Goal: Navigation & Orientation: Find specific page/section

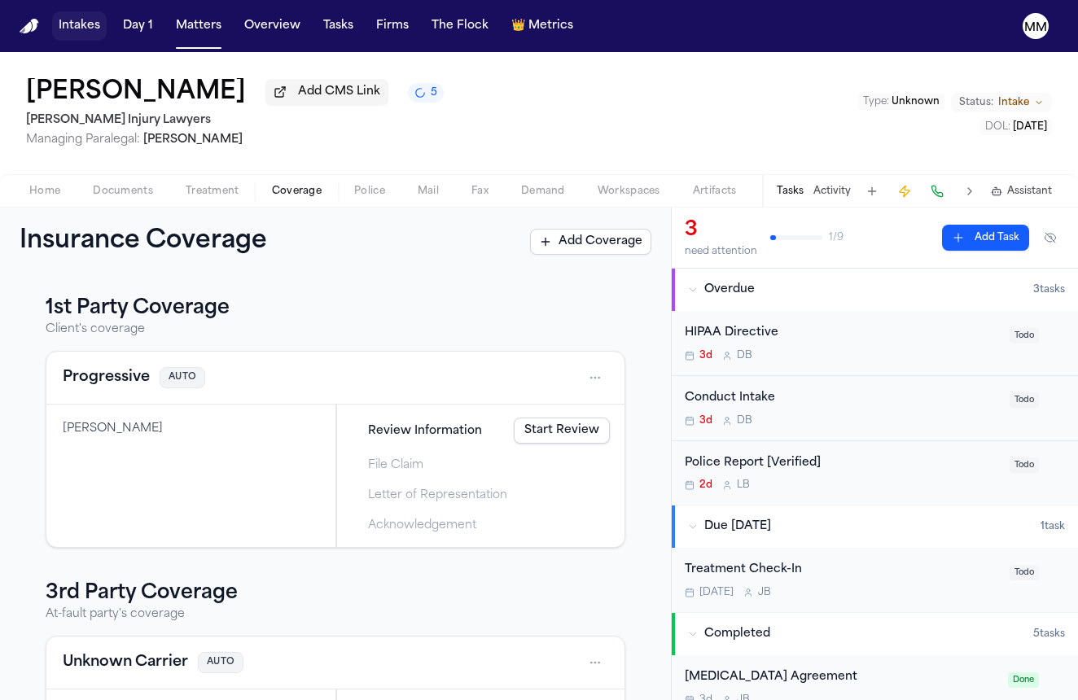
click at [90, 35] on button "Intakes" at bounding box center [79, 25] width 55 height 29
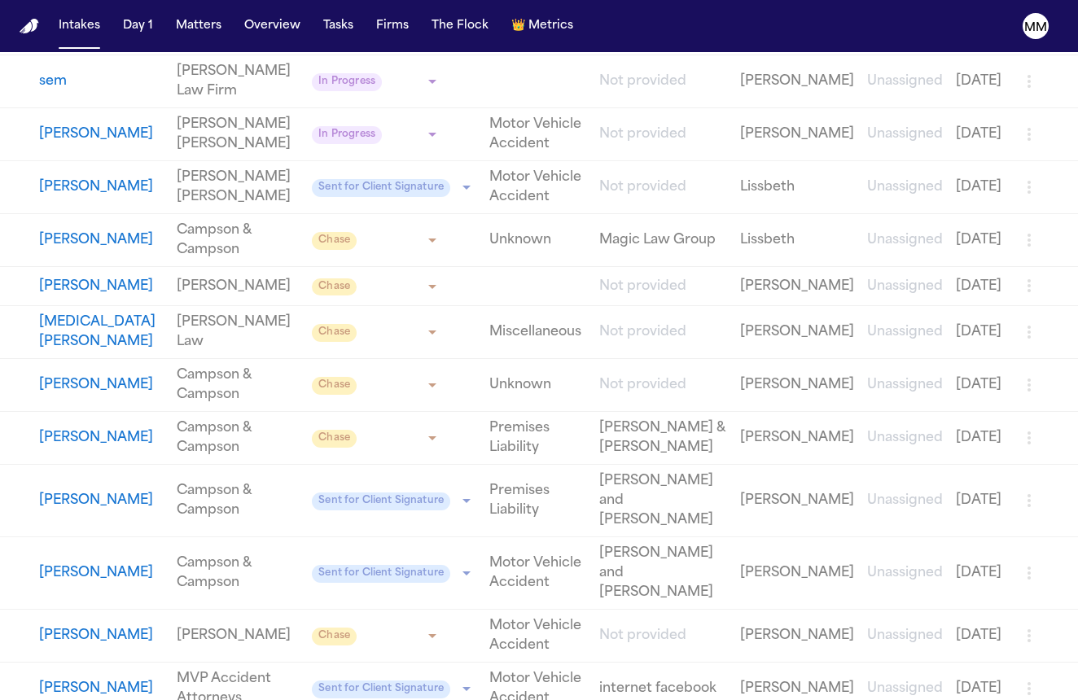
scroll to position [1575, 0]
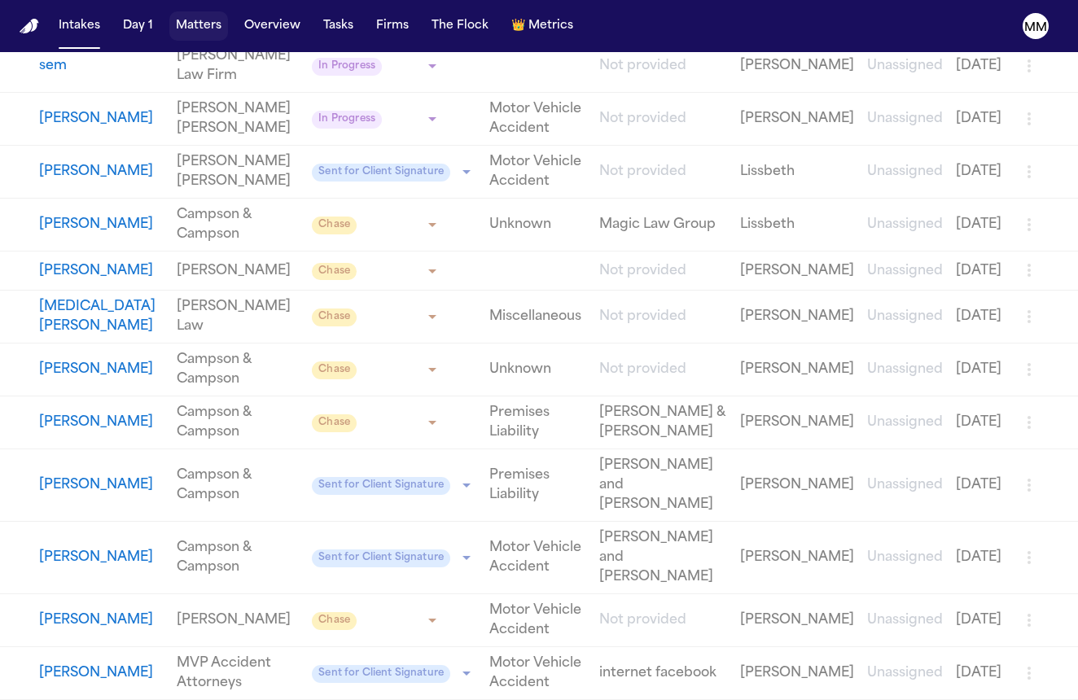
click at [197, 26] on button "Matters" at bounding box center [198, 25] width 59 height 29
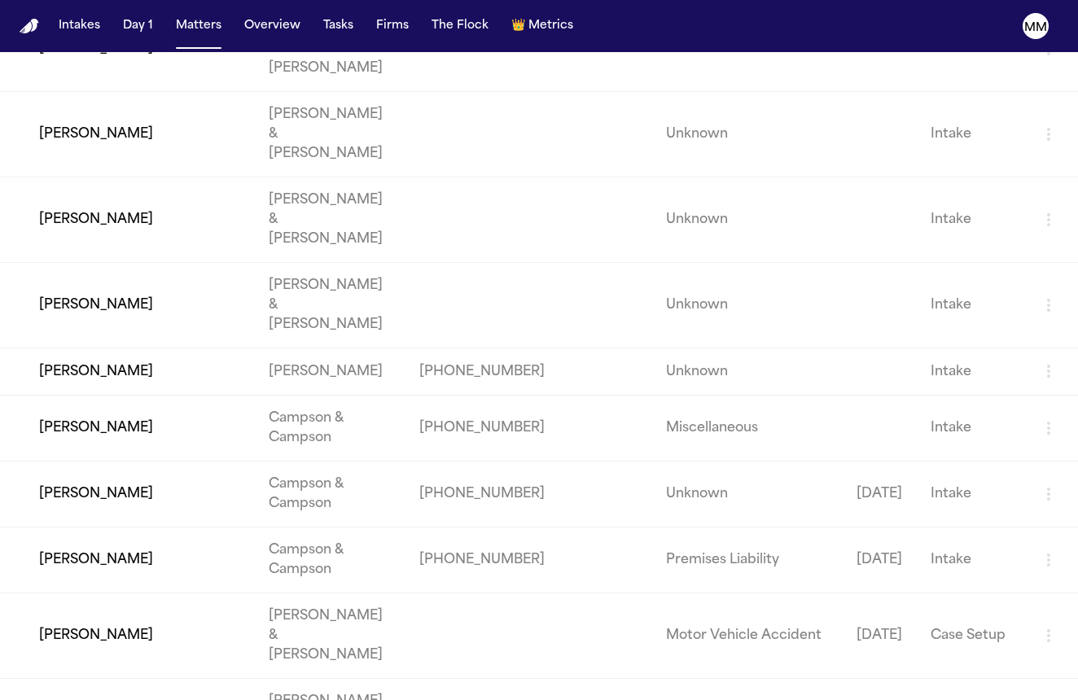
scroll to position [2215, 0]
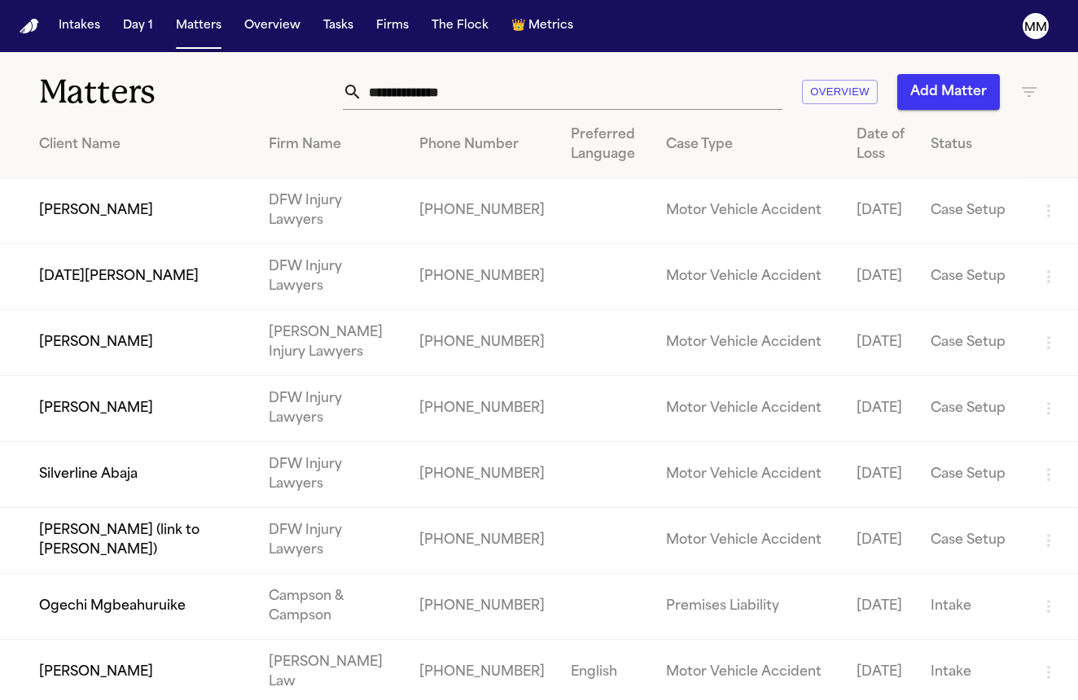
click at [26, 27] on img "Home" at bounding box center [30, 26] width 20 height 15
